Goal: Transaction & Acquisition: Download file/media

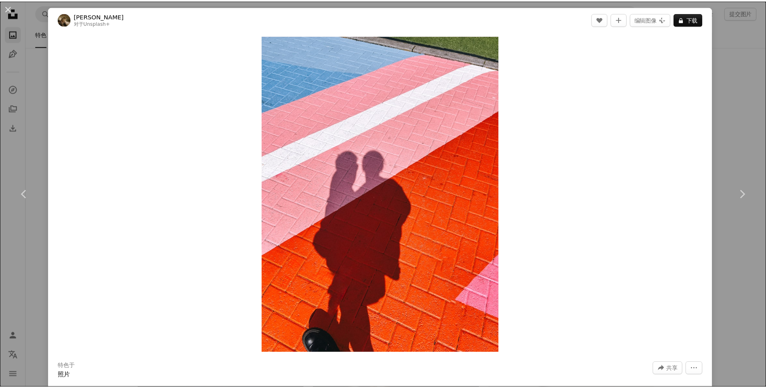
scroll to position [16125, 0]
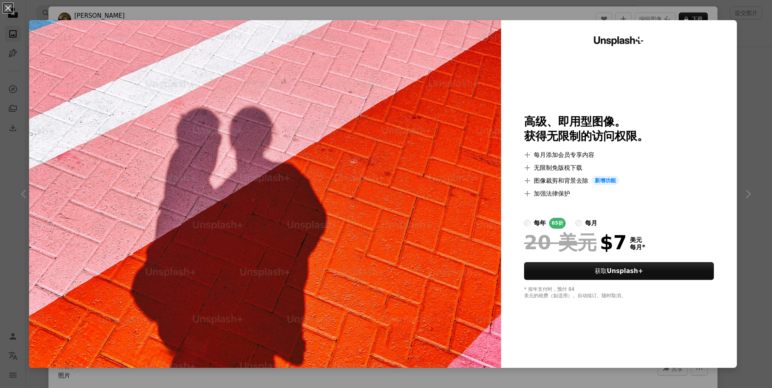
click at [753, 134] on div "An X shape Unsplash+ 高级、即用型图像。 获得无限制的访问权限。 A plus sign 每月添加会员专享内容 A plus sign 无…" at bounding box center [386, 194] width 772 height 388
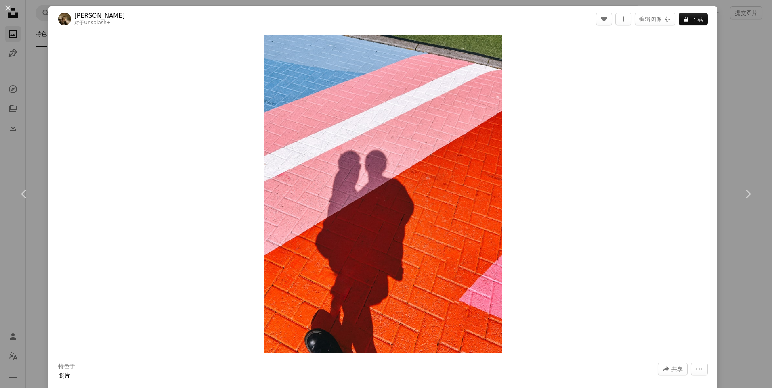
click at [745, 44] on div "An X shape Chevron left Chevron right 托[PERSON_NAME] 对于 Unsplash+ A heart A plu…" at bounding box center [386, 194] width 772 height 388
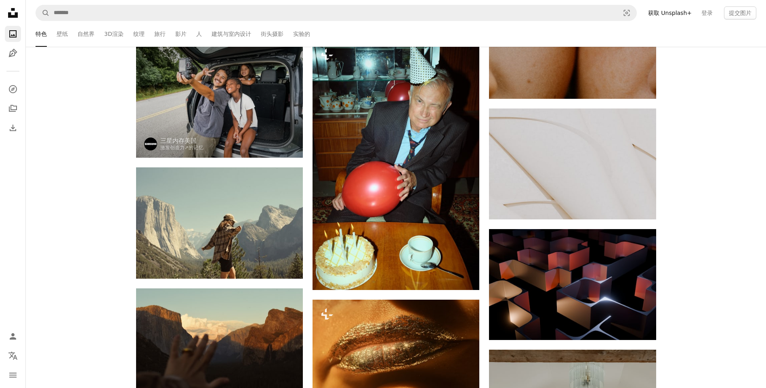
scroll to position [18426, 0]
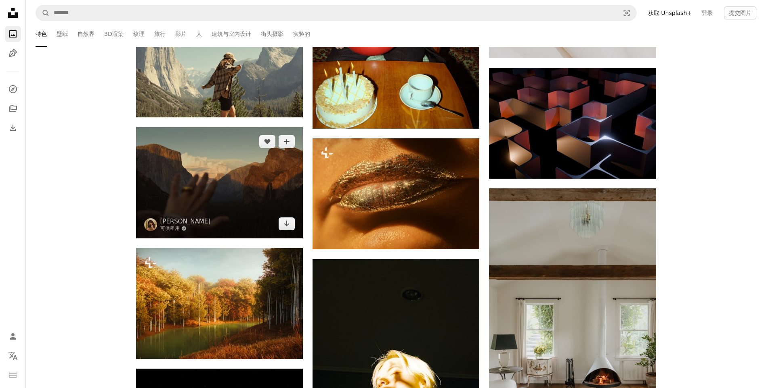
click at [256, 186] on img at bounding box center [219, 182] width 167 height 111
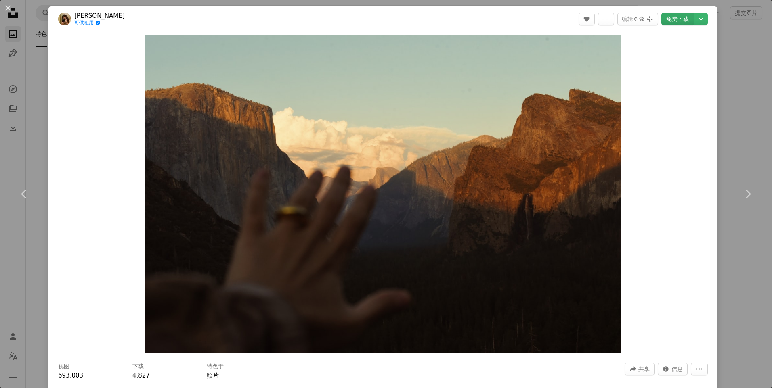
click at [678, 17] on link "免费下载" at bounding box center [677, 19] width 32 height 13
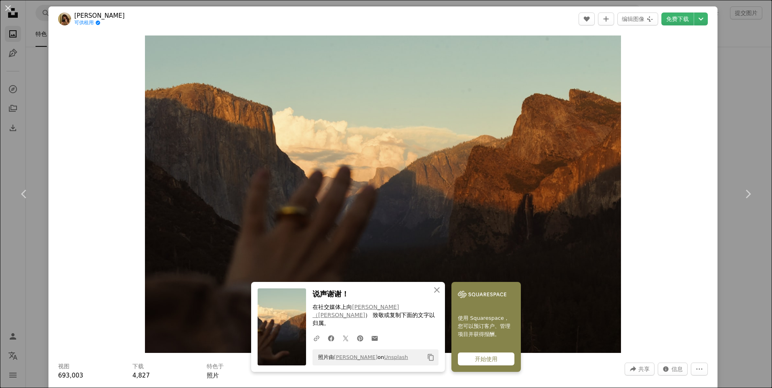
click at [745, 39] on div "An X shape Chevron left Chevron right An X shape 关闭 说声谢谢！ 在社交媒体上向 [PERSON_NAME]…" at bounding box center [386, 194] width 772 height 388
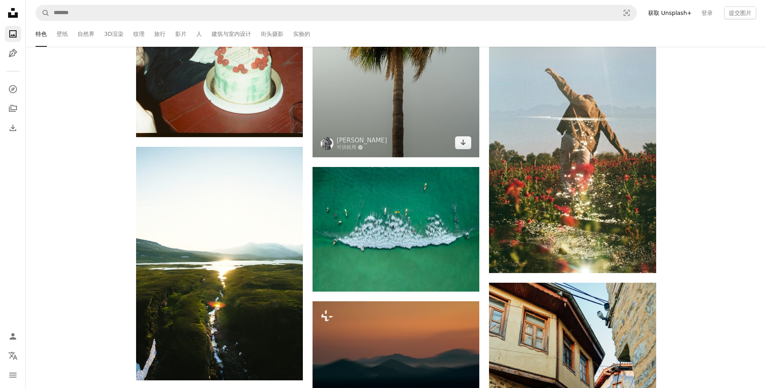
scroll to position [23753, 0]
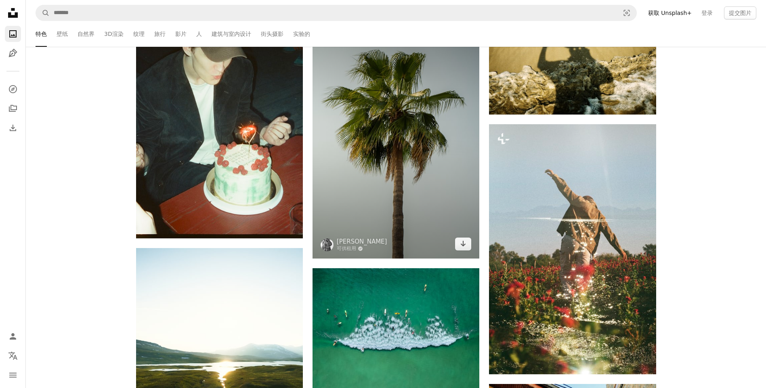
click at [420, 193] on img at bounding box center [395, 133] width 167 height 250
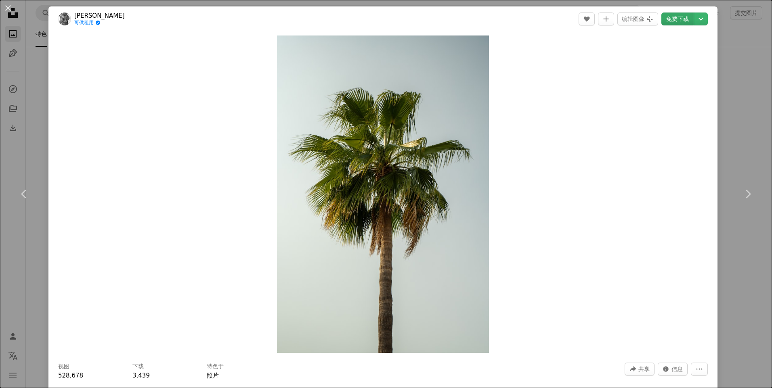
click at [673, 24] on link "免费下载" at bounding box center [677, 19] width 32 height 13
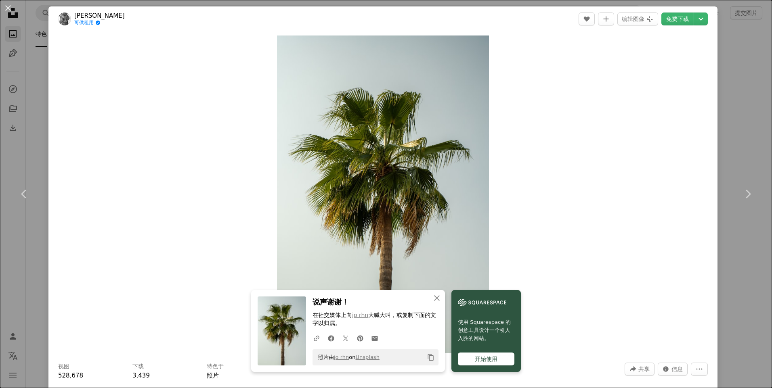
click at [718, 21] on div "An X shape Chevron left Chevron right An X shape 关闭 说声谢谢！ 在社交媒体上向 jo rhn 大喊大叫，或…" at bounding box center [386, 194] width 772 height 388
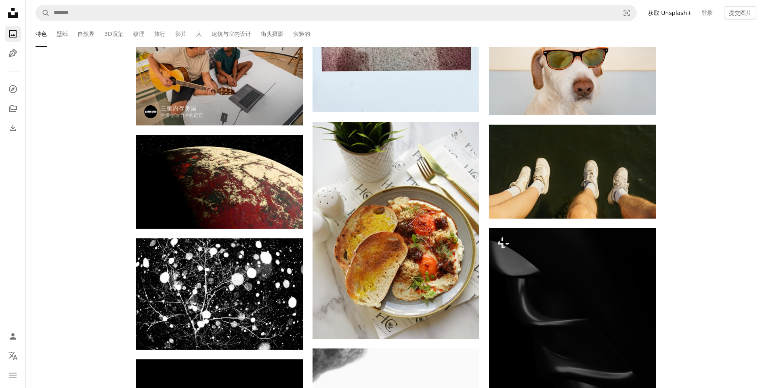
scroll to position [34569, 0]
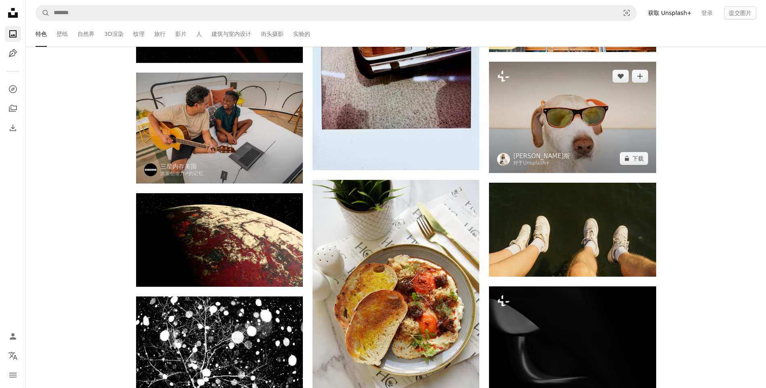
click at [597, 154] on img at bounding box center [572, 117] width 167 height 111
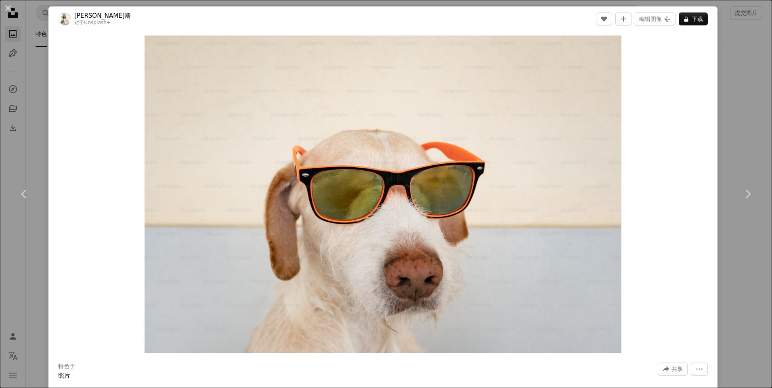
click at [735, 61] on div "An X shape Chevron left Chevron right 娜[PERSON_NAME] 对于 Unsplash+ A heart A plu…" at bounding box center [386, 194] width 772 height 388
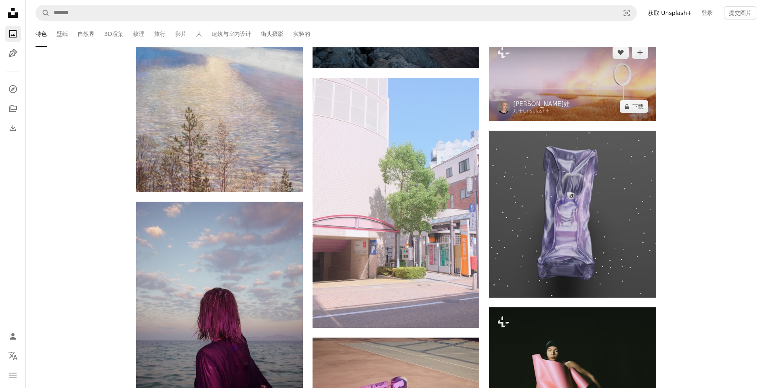
scroll to position [38282, 0]
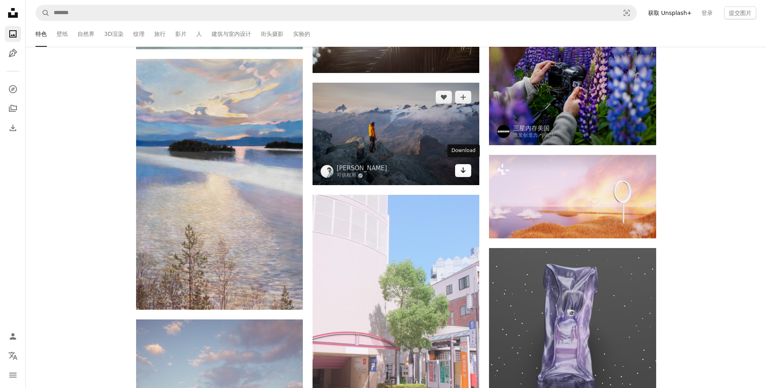
click at [467, 170] on link "Arrow pointing down" at bounding box center [463, 170] width 16 height 13
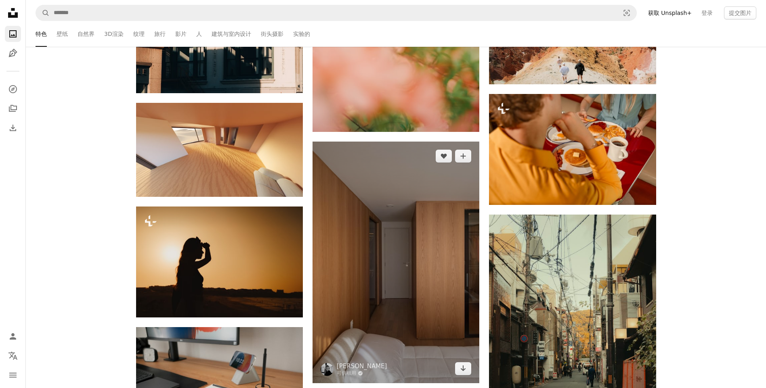
scroll to position [42924, 0]
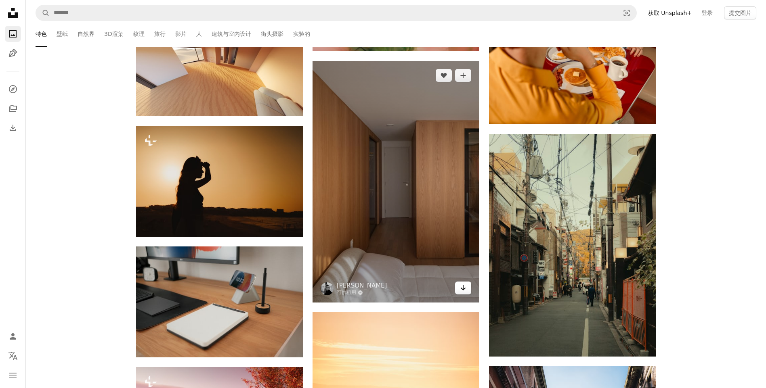
click at [463, 283] on icon "Arrow pointing down" at bounding box center [463, 288] width 6 height 10
